Goal: Task Accomplishment & Management: Manage account settings

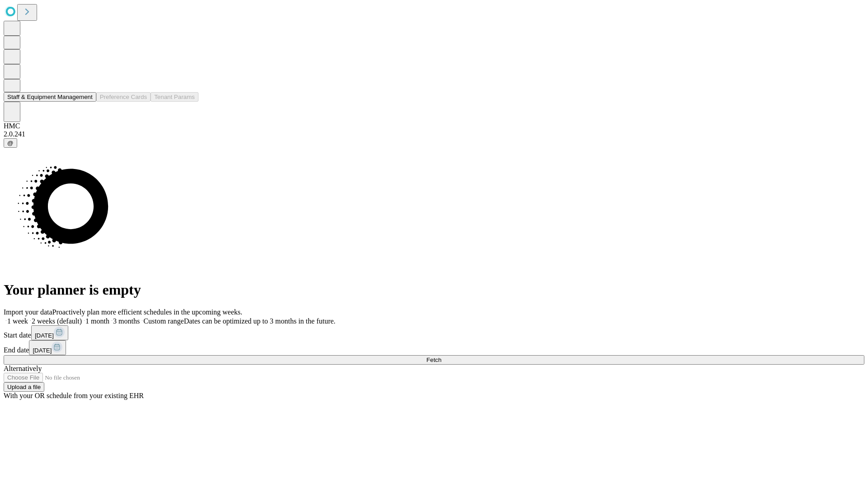
click at [85, 102] on button "Staff & Equipment Management" at bounding box center [50, 96] width 93 height 9
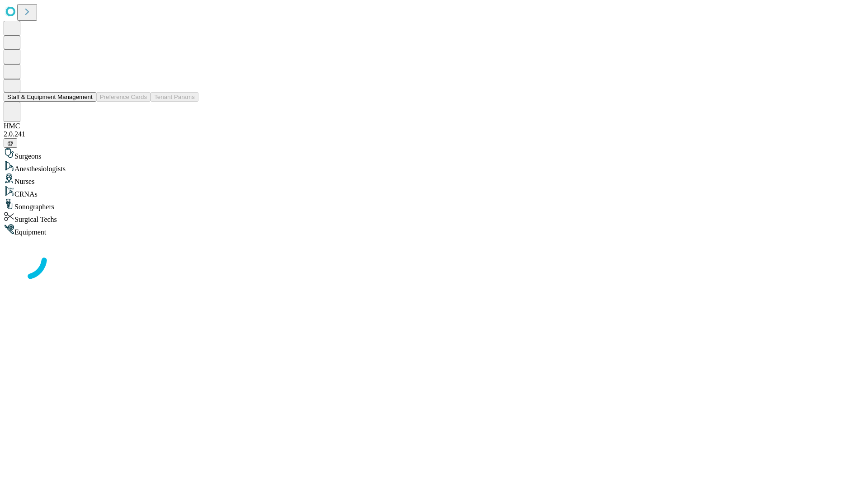
click at [86, 102] on button "Staff & Equipment Management" at bounding box center [50, 96] width 93 height 9
